Goal: Transaction & Acquisition: Book appointment/travel/reservation

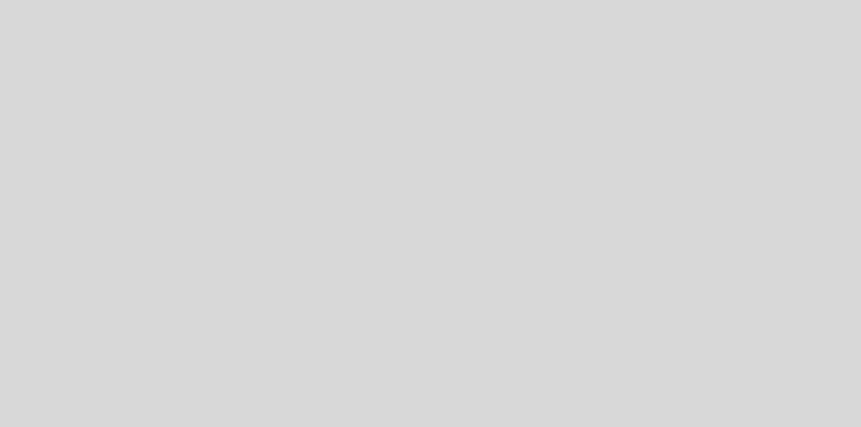
select select "es"
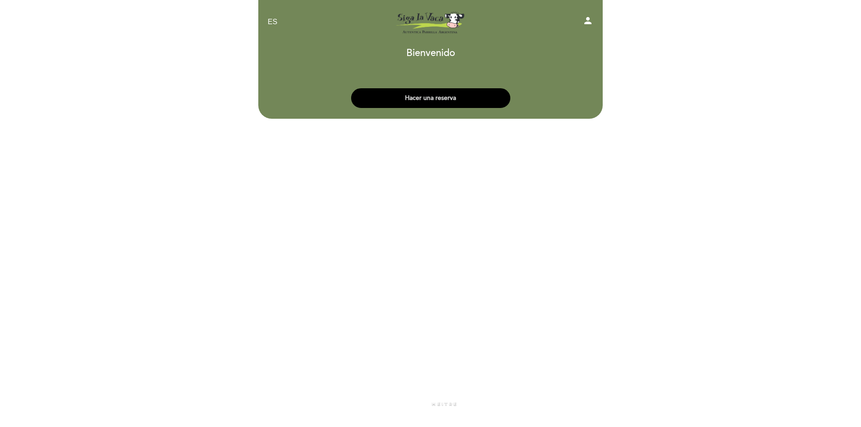
click at [423, 96] on button "Hacer una reserva" at bounding box center [430, 98] width 159 height 20
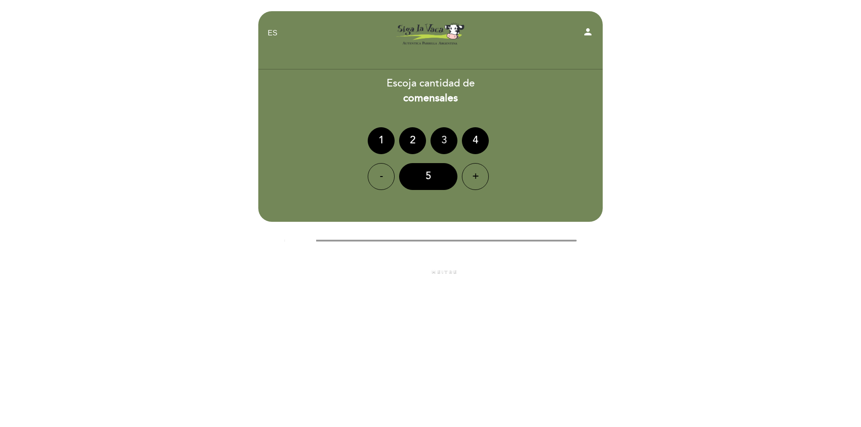
click at [444, 139] on div "3" at bounding box center [443, 140] width 27 height 27
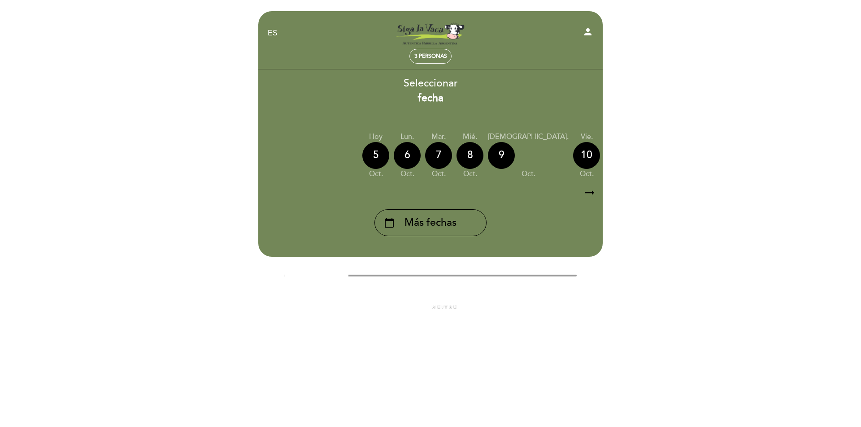
click at [588, 194] on icon "arrow_right_alt" at bounding box center [589, 192] width 13 height 19
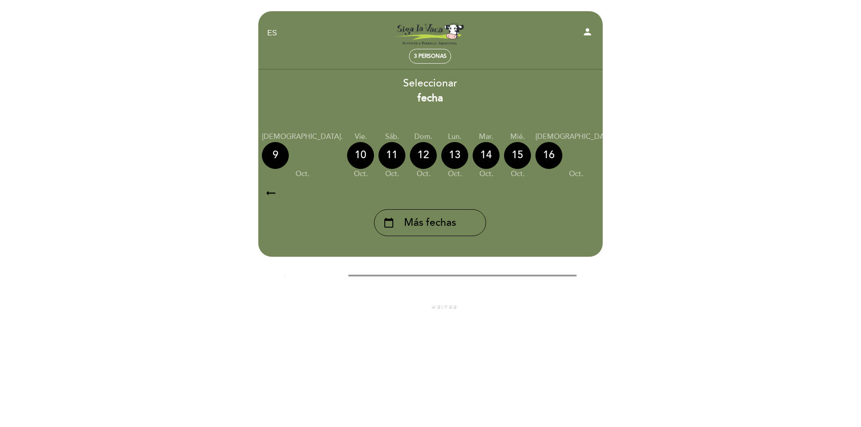
scroll to position [0, 261]
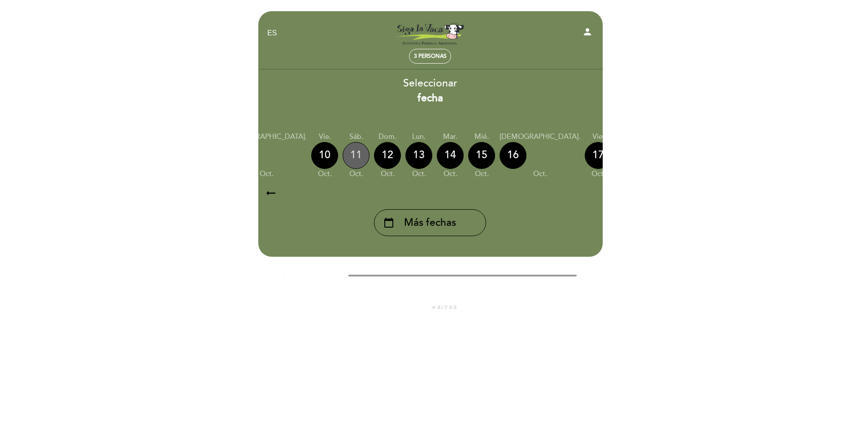
click at [343, 152] on div "11" at bounding box center [356, 155] width 27 height 27
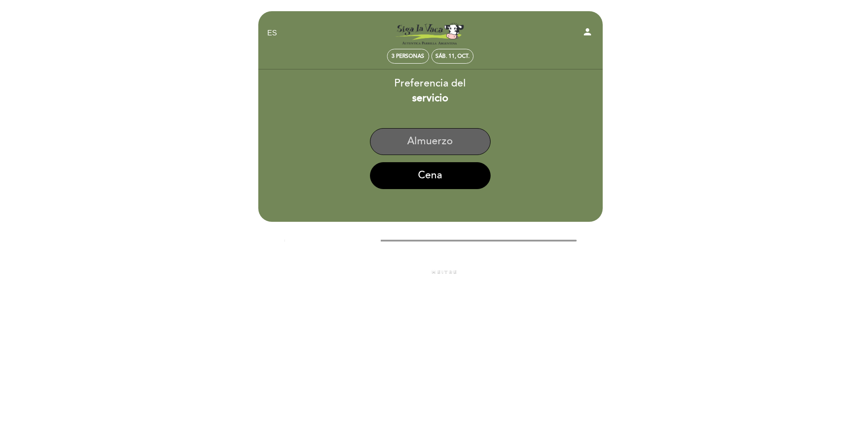
click at [422, 143] on button "Almuerzo" at bounding box center [430, 141] width 121 height 27
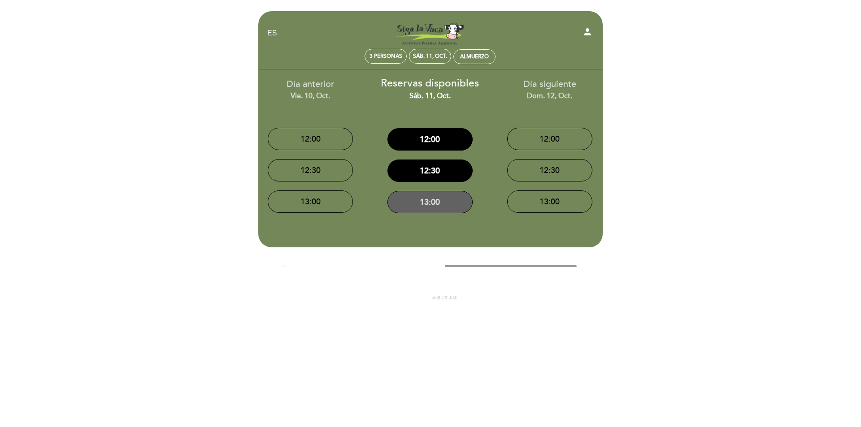
click at [427, 202] on button "13:00" at bounding box center [429, 202] width 85 height 22
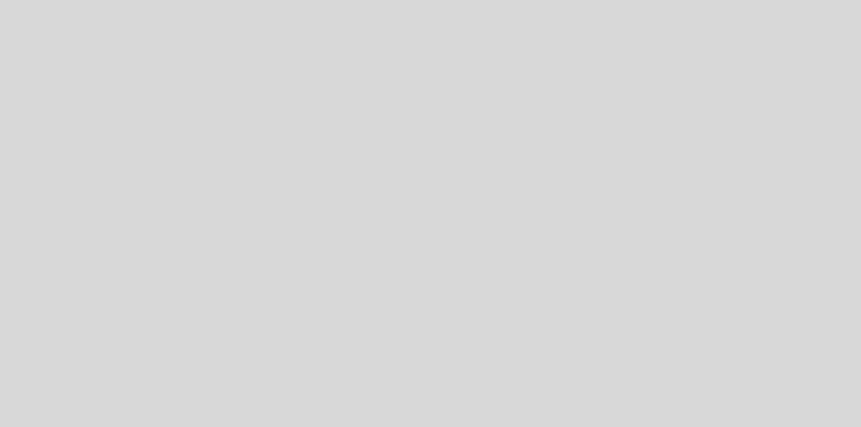
select select "es"
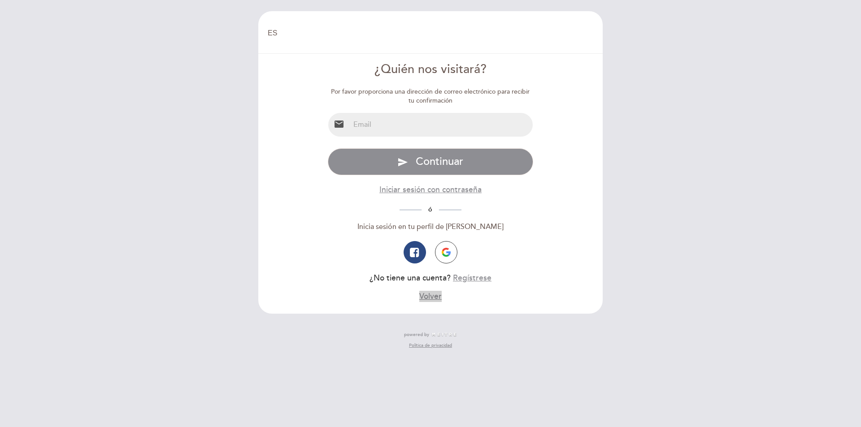
click at [431, 295] on button "Volver" at bounding box center [430, 296] width 22 height 11
